Goal: Task Accomplishment & Management: Use online tool/utility

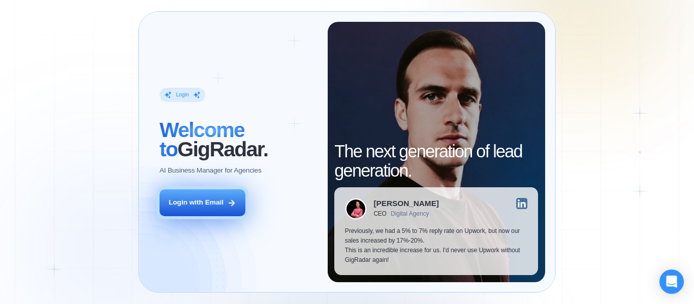
click at [203, 205] on div "Login with Email" at bounding box center [196, 203] width 55 height 10
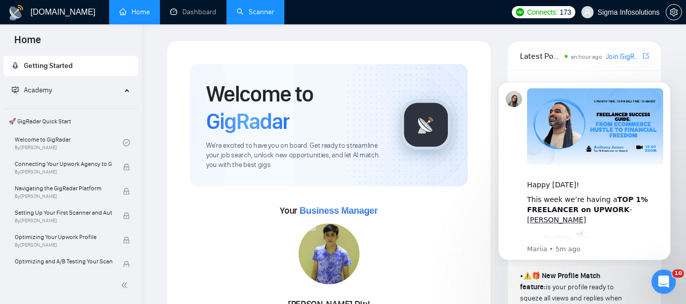
click at [256, 11] on link "Scanner" at bounding box center [256, 12] width 38 height 9
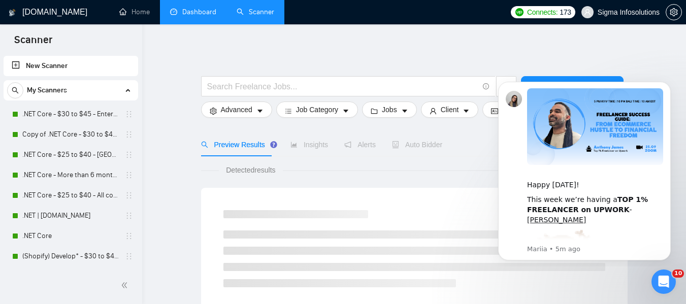
click at [201, 13] on link "Dashboard" at bounding box center [193, 12] width 46 height 9
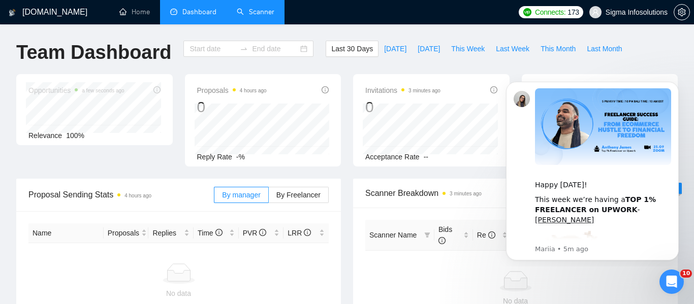
type input "2025-08-24"
type input "2025-09-23"
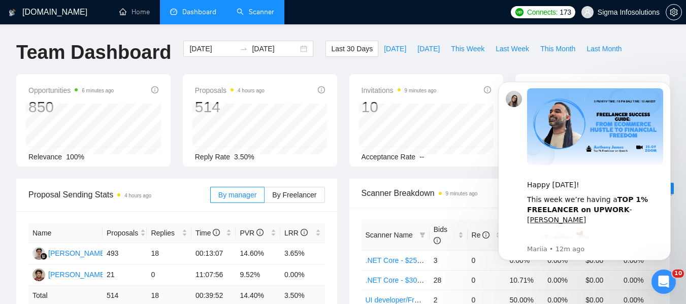
click at [267, 13] on link "Scanner" at bounding box center [256, 12] width 38 height 9
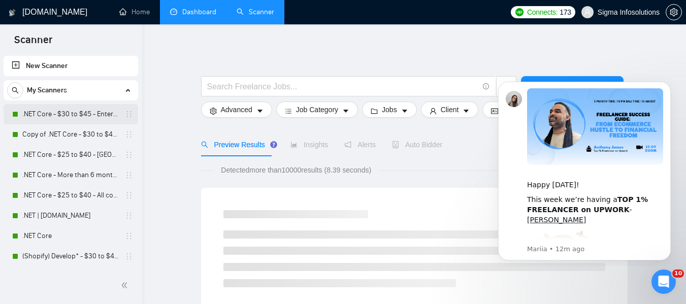
click at [61, 118] on link ".NET Core - $30 to $45 - Enterprise client - ROW" at bounding box center [70, 114] width 96 height 20
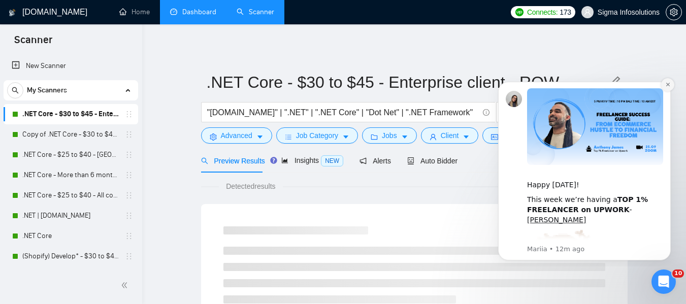
drag, startPoint x: 672, startPoint y: 82, endPoint x: 789, endPoint y: 205, distance: 169.5
click at [672, 82] on button "Dismiss notification" at bounding box center [667, 84] width 13 height 13
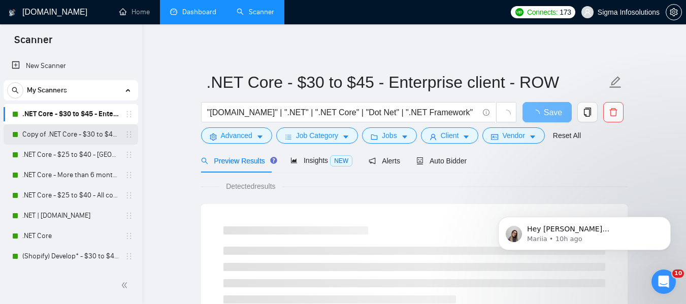
click at [59, 142] on link "Copy of .NET Core - $30 to $45 - Enterprise client - ROW" at bounding box center [70, 134] width 96 height 20
